Goal: Use online tool/utility: Utilize a website feature to perform a specific function

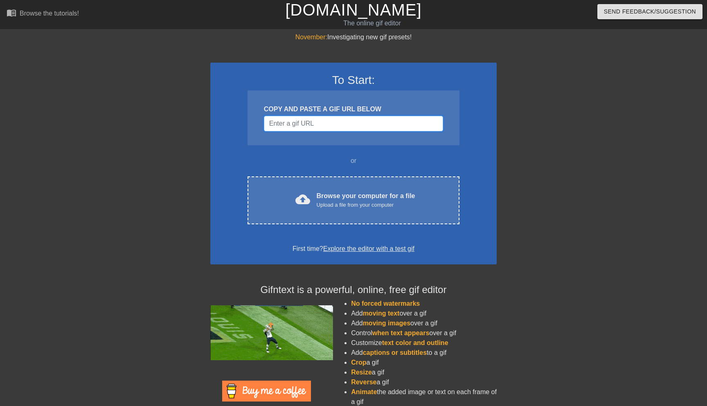
click at [340, 125] on input "Username" at bounding box center [353, 124] width 179 height 16
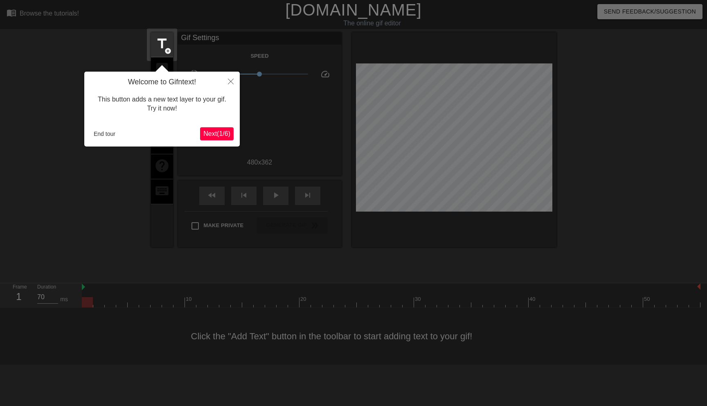
click at [76, 102] on div at bounding box center [353, 203] width 707 height 406
click at [212, 133] on span "Next ( 1 / 6 )" at bounding box center [216, 133] width 27 height 7
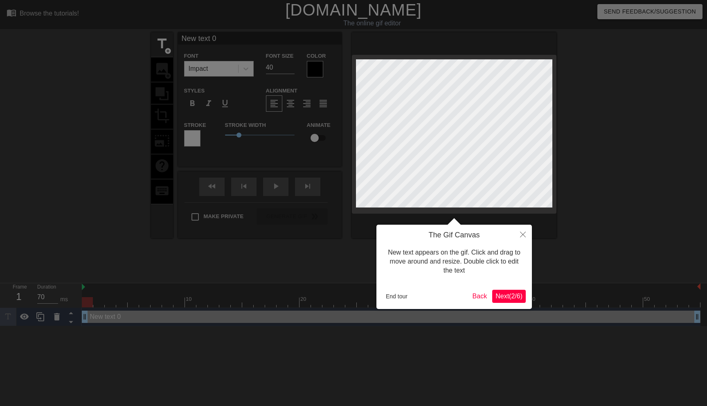
click at [502, 293] on span "Next ( 2 / 6 )" at bounding box center [509, 296] width 27 height 7
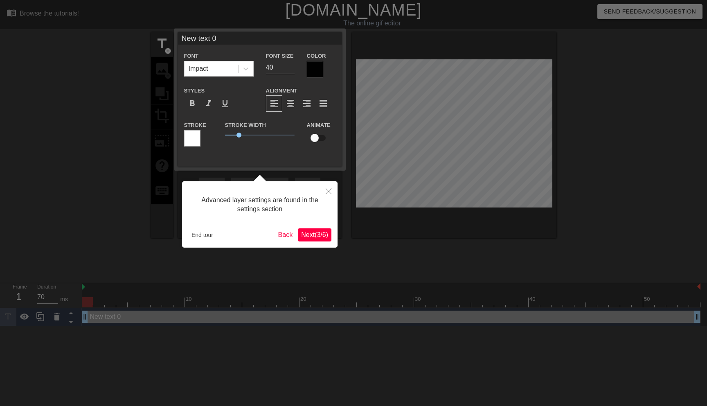
click at [312, 235] on span "Next ( 3 / 6 )" at bounding box center [314, 234] width 27 height 7
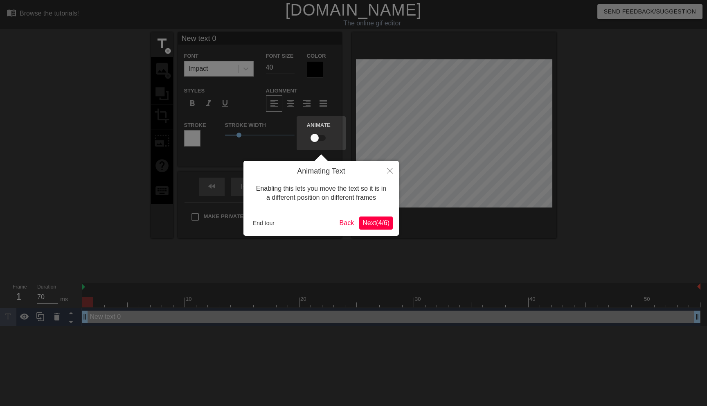
click at [366, 226] on span "Next ( 4 / 6 )" at bounding box center [376, 222] width 27 height 7
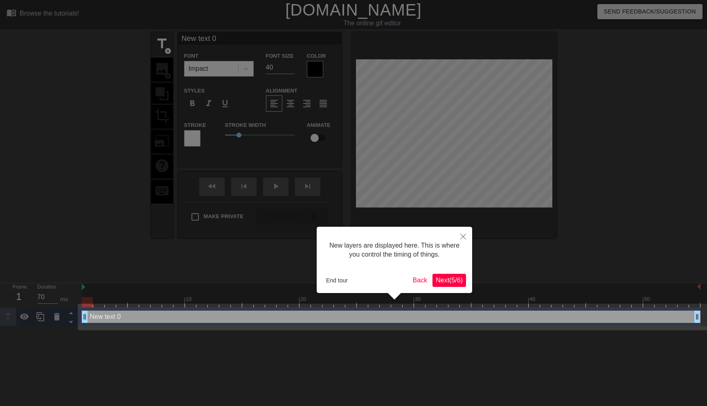
click at [440, 278] on span "Next ( 5 / 6 )" at bounding box center [449, 280] width 27 height 7
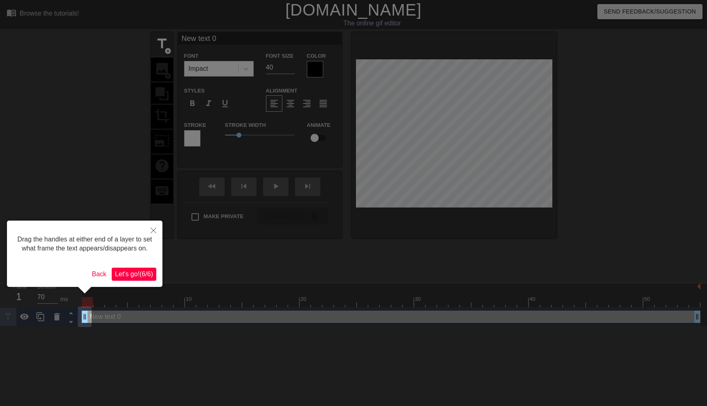
click at [127, 278] on span "Let's go! ( 6 / 6 )" at bounding box center [134, 274] width 38 height 7
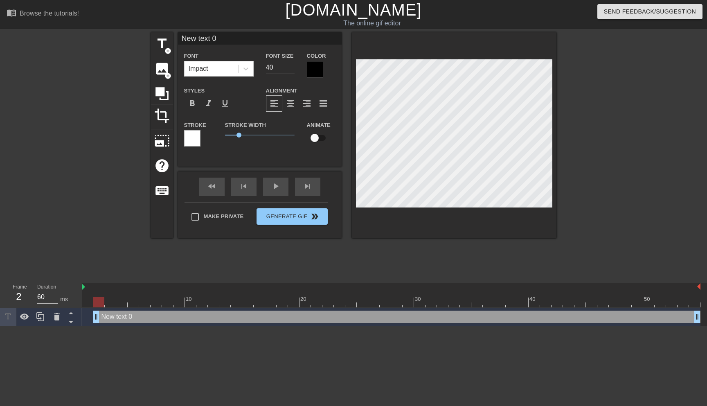
type input "70"
drag, startPoint x: 84, startPoint y: 315, endPoint x: 87, endPoint y: 307, distance: 8.8
click at [87, 307] on div "10 20 30 40 50 New text 0 drag_handle drag_handle" at bounding box center [395, 304] width 626 height 43
type input "U"
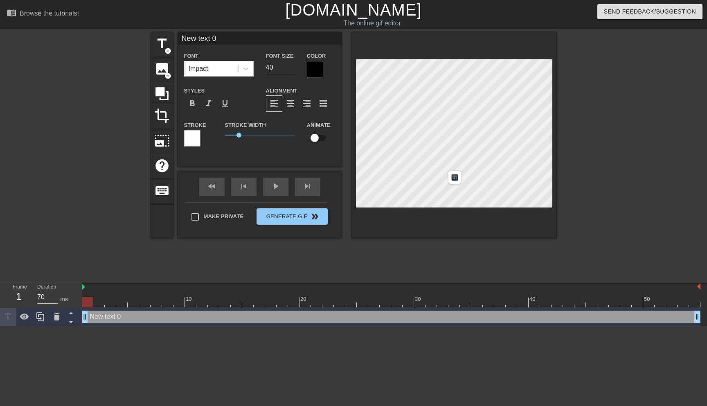
type textarea "U"
type input "Us"
type textarea "Us"
type input "Use"
type textarea "Use"
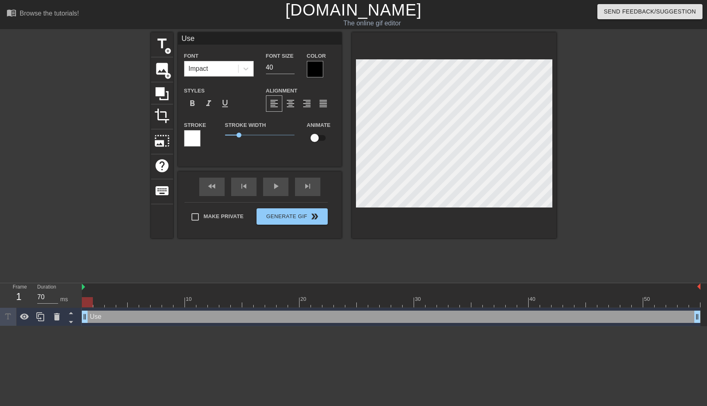
type input "Use"
type textarea "Use"
type input "Use J"
type textarea "Use J"
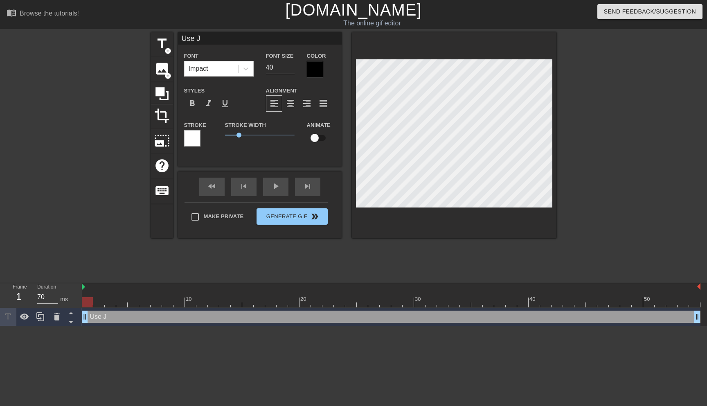
type input "Use Ja"
type textarea "Use Ja"
type input "Use Jac"
type textarea "Use Jack"
type input "Use Jack"
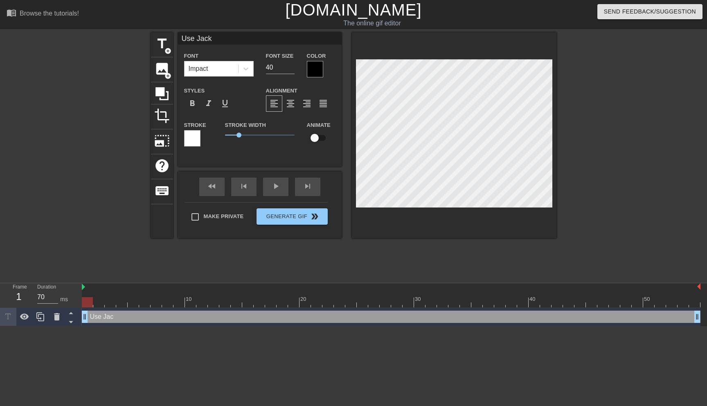
type textarea "Use Jack"
type input "Use Jack a"
type textarea "Use Jack a"
type input "Use Jack an"
type textarea "Use Jack and"
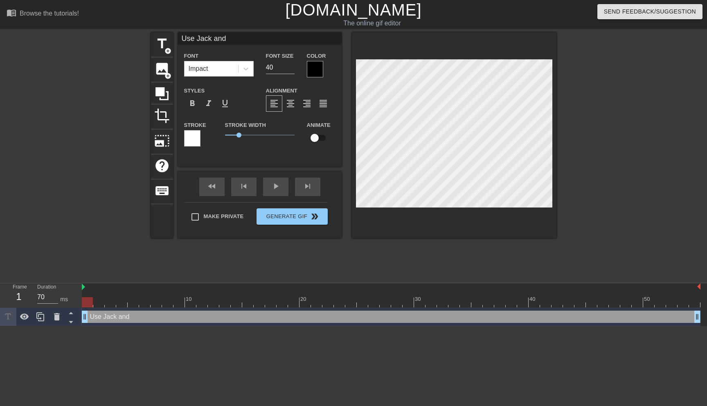
scroll to position [0, 2]
type input "Use Jack and"
type textarea "Use Jack and"
type input "Use Jack and"
type textarea "Use Jack and"
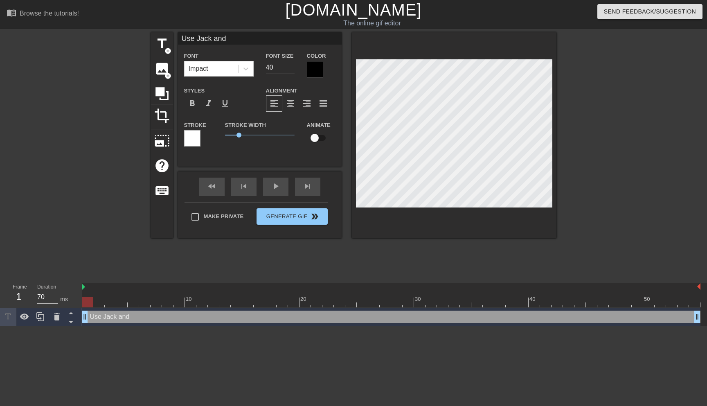
type input "Use Jack an"
type textarea "Use Jack an"
type input "Use Jack a"
type textarea "Use Jack a"
type input "Use Jack"
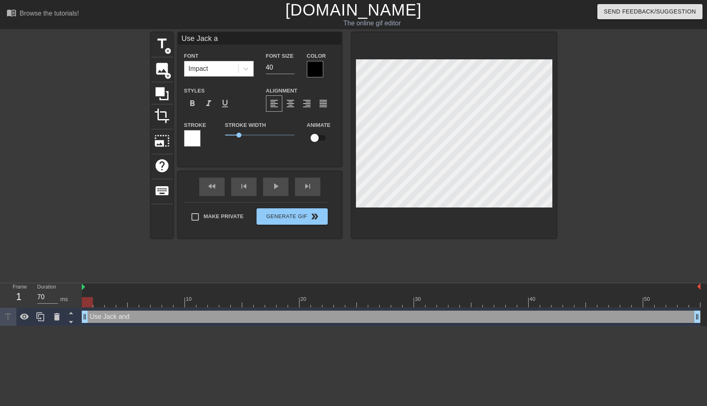
type textarea "Use Jack"
type input "Use Jack"
type textarea "Use Jack"
type input "Use Jac"
type textarea "Use Jac"
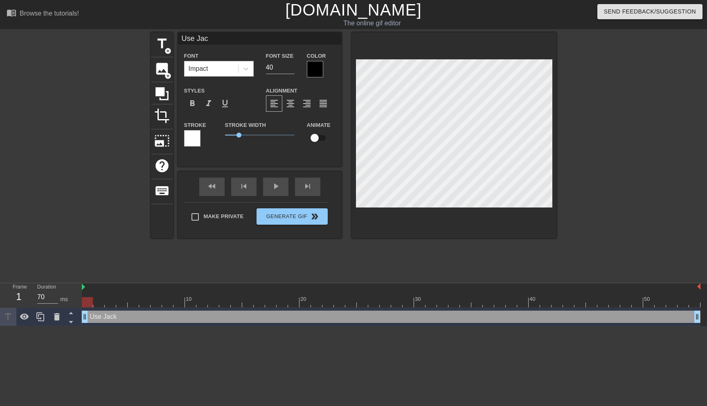
type input "Use Ja"
type textarea "Use Ja"
type input "Use J"
type textarea "Use J"
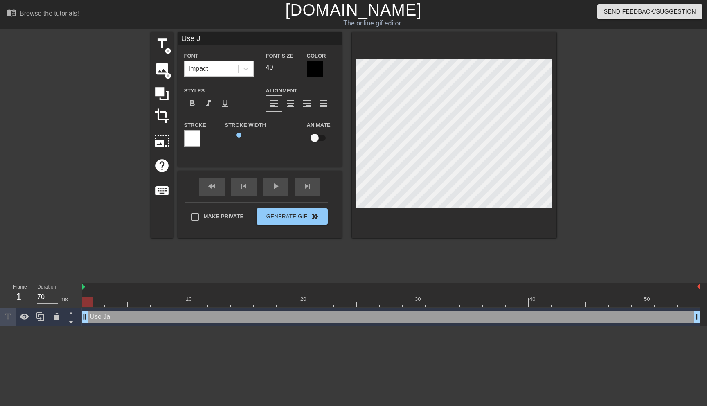
type input "Use"
type textarea "Use"
type input "Use"
type textarea "Use"
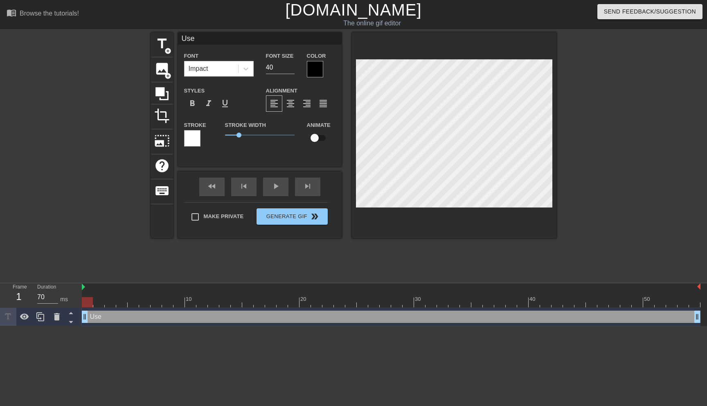
type input "Us"
type textarea "Us"
type input "U"
type textarea "U"
